Goal: Information Seeking & Learning: Learn about a topic

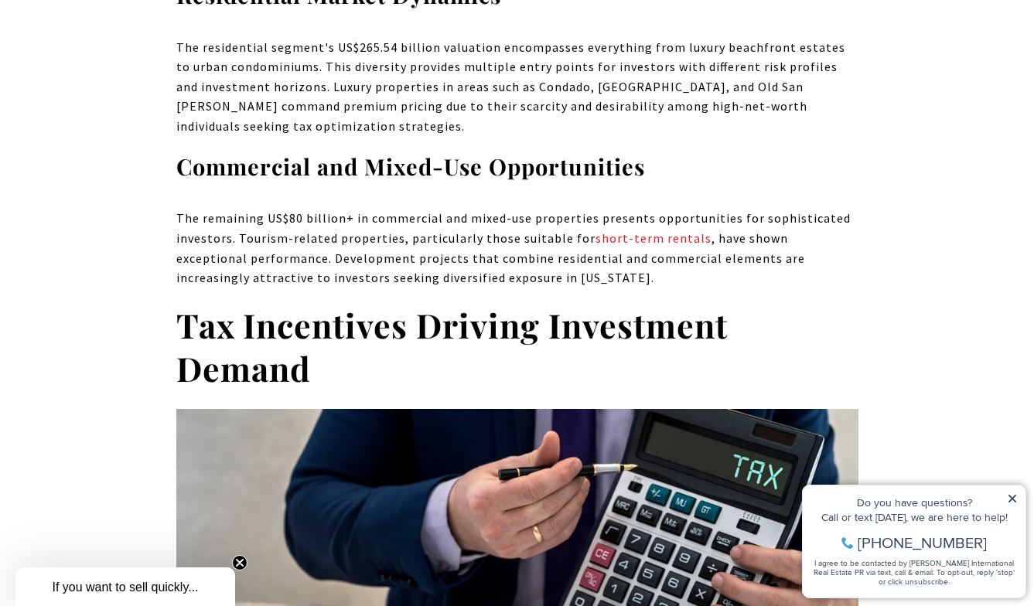
scroll to position [2492, 0]
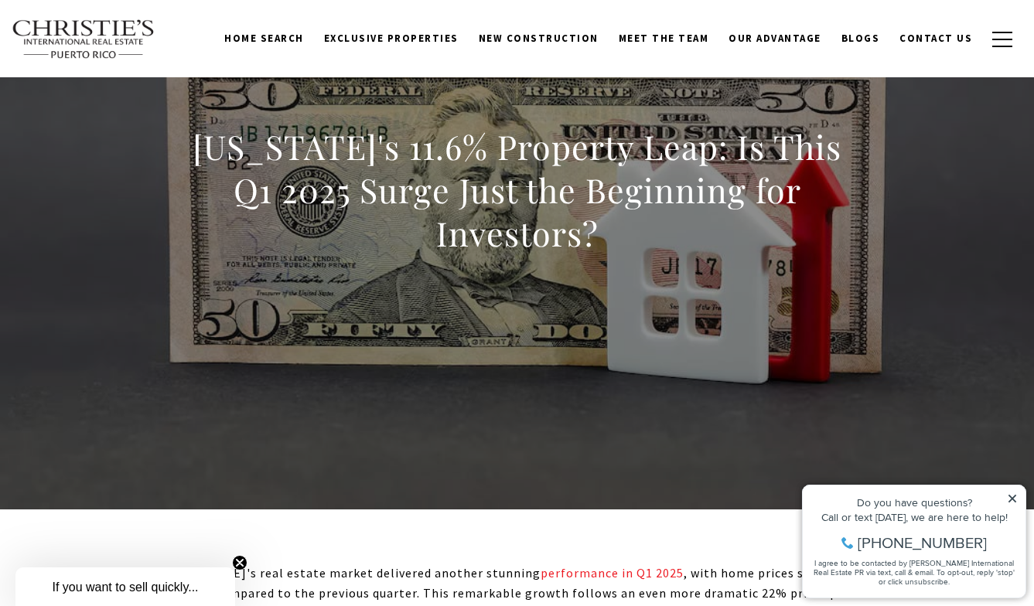
scroll to position [0, 0]
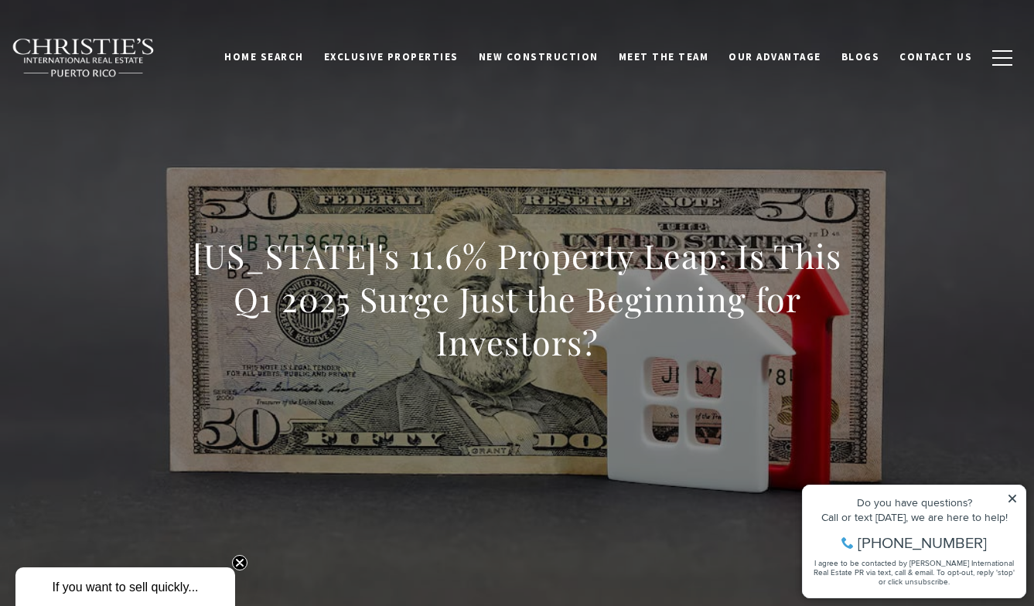
drag, startPoint x: 621, startPoint y: 346, endPoint x: 200, endPoint y: 267, distance: 428.2
click at [200, 267] on h1 "[US_STATE]'s 11.6% Property Leap: Is This Q1 2025 Surge Just the Beginning for …" at bounding box center [517, 299] width 682 height 130
copy h1 "[US_STATE]'s 11.6% Property Leap: Is This Q1 2025 Surge Just the Beginning for …"
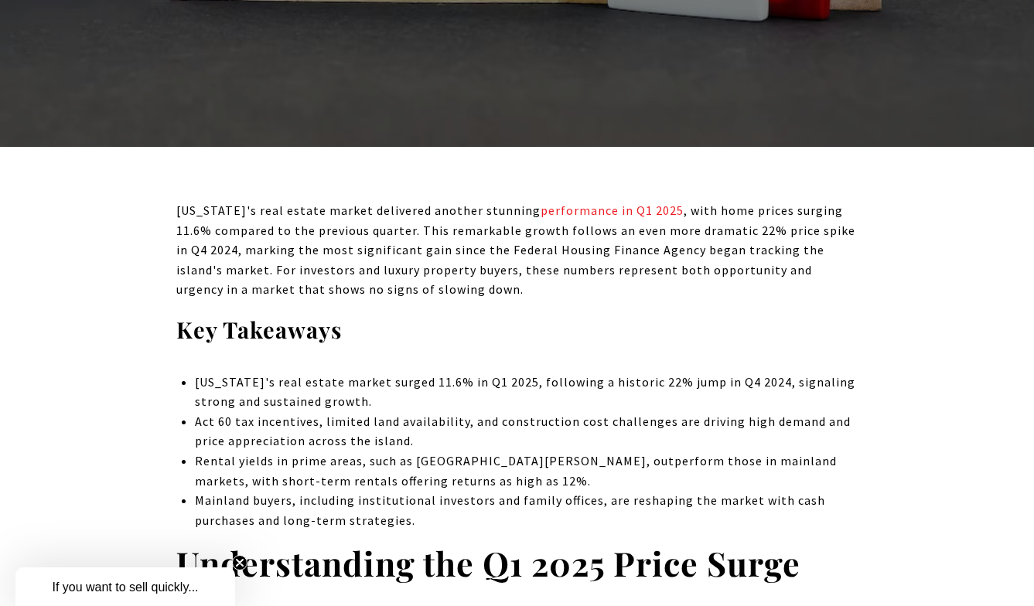
scroll to position [483, 0]
